Goal: Task Accomplishment & Management: Use online tool/utility

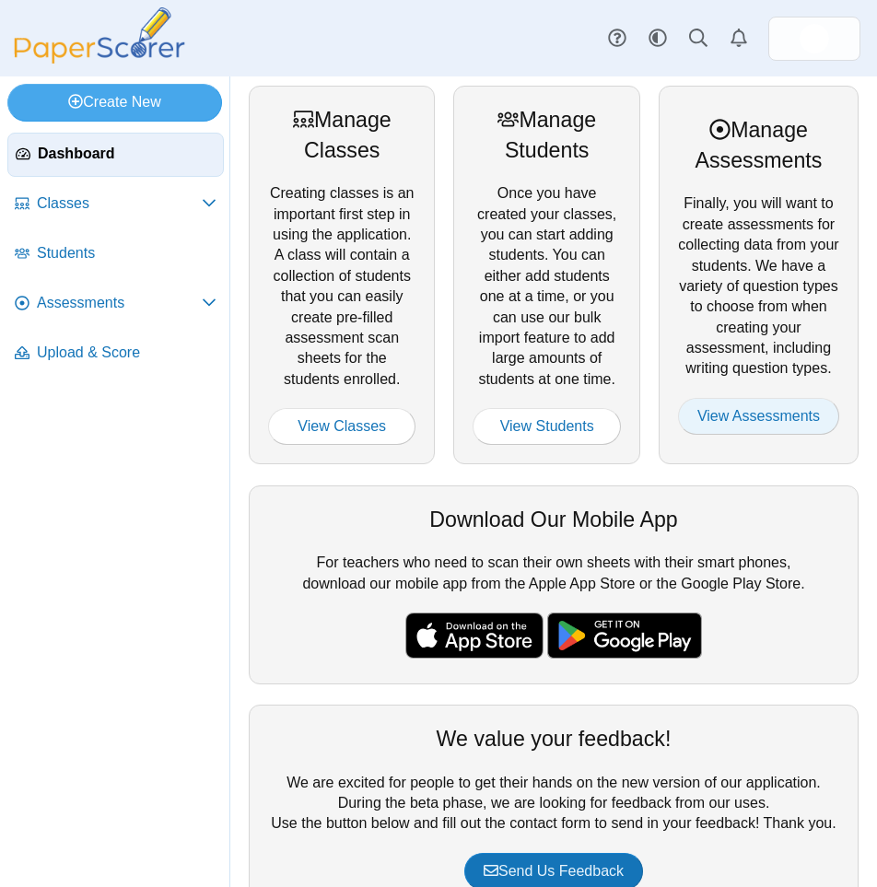
click at [716, 420] on link "View Assessments" at bounding box center [758, 416] width 161 height 37
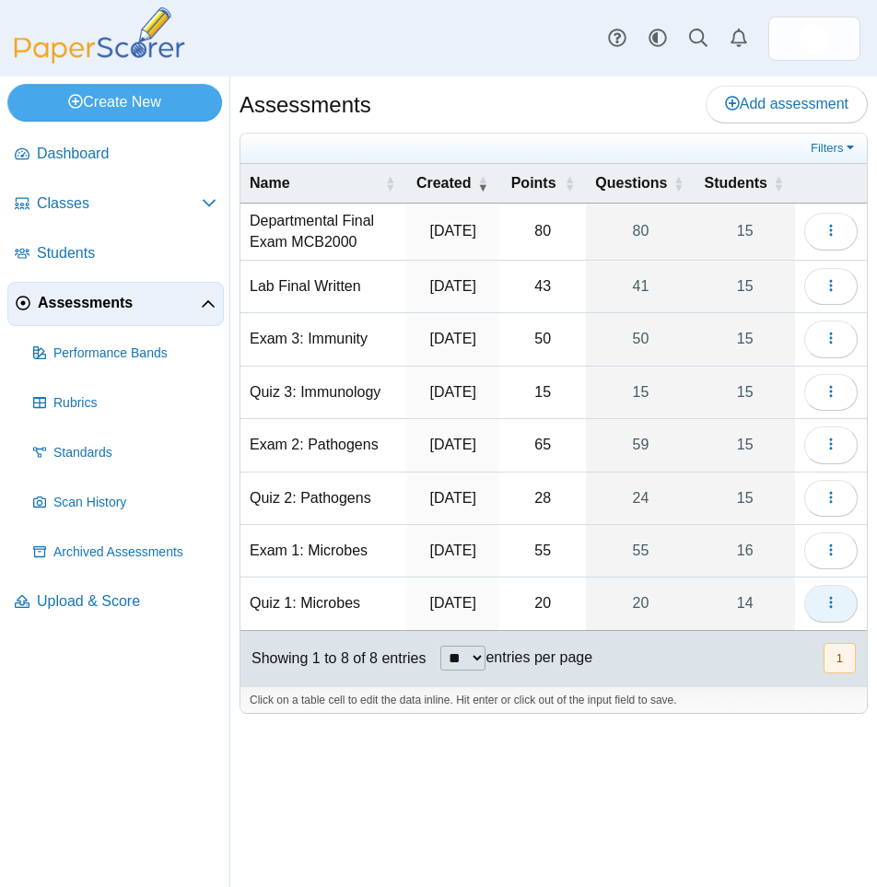
click at [852, 622] on button "button" at bounding box center [831, 603] width 53 height 37
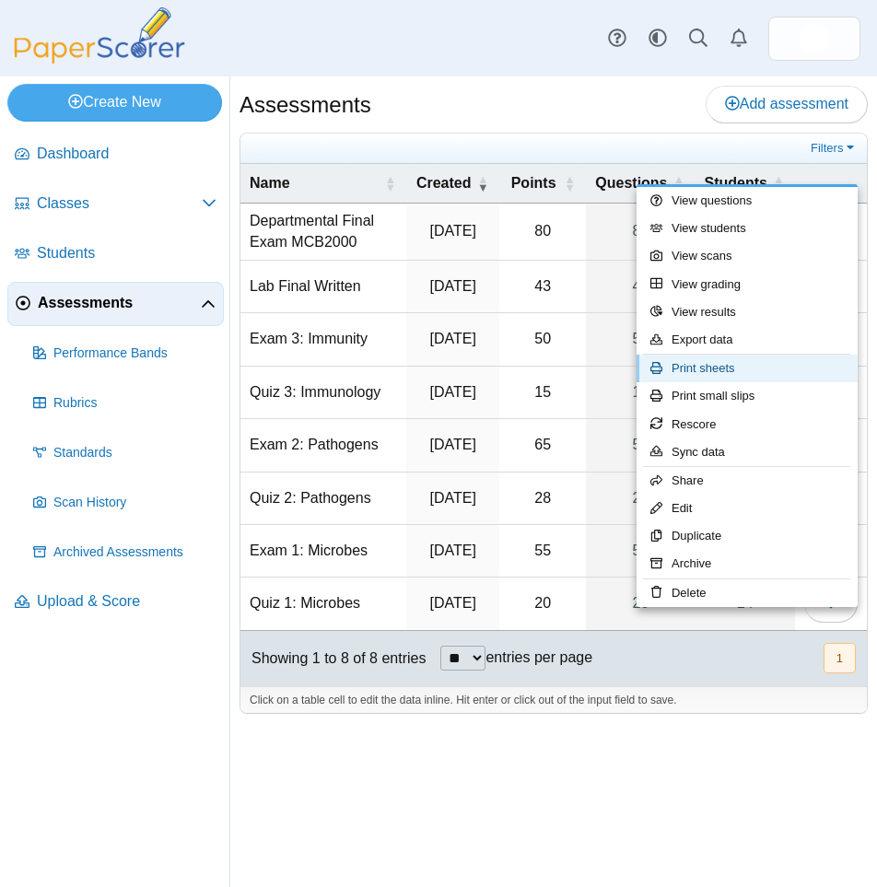
click at [769, 374] on link "Print sheets" at bounding box center [747, 369] width 221 height 28
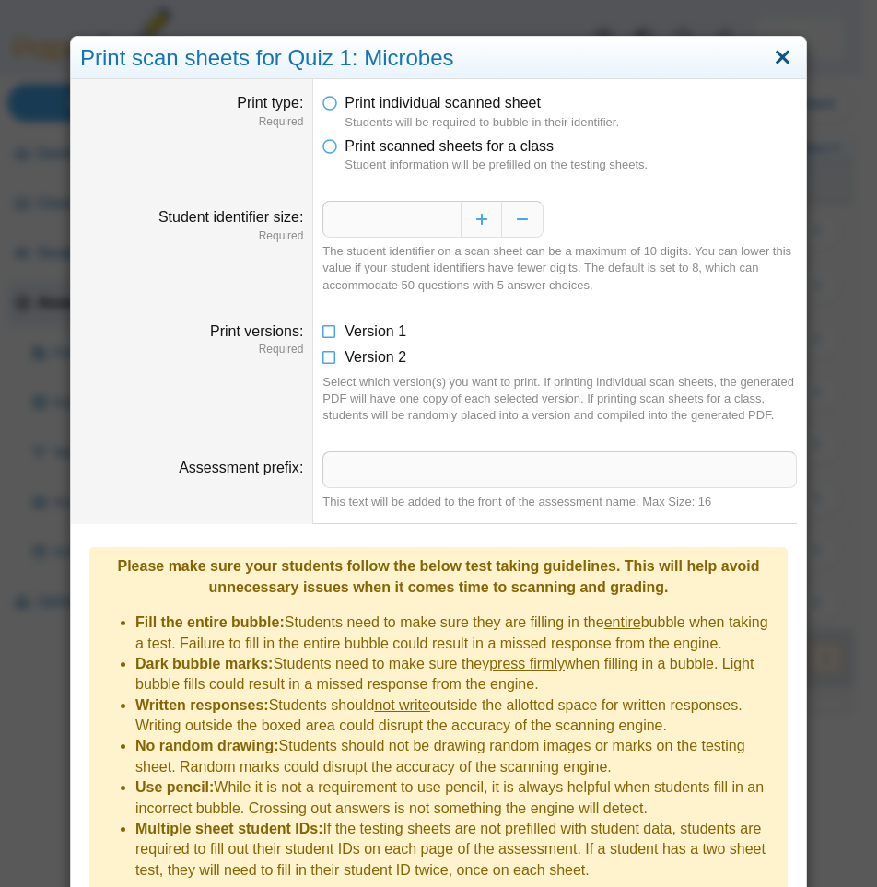
click at [781, 57] on link "Close" at bounding box center [783, 57] width 29 height 31
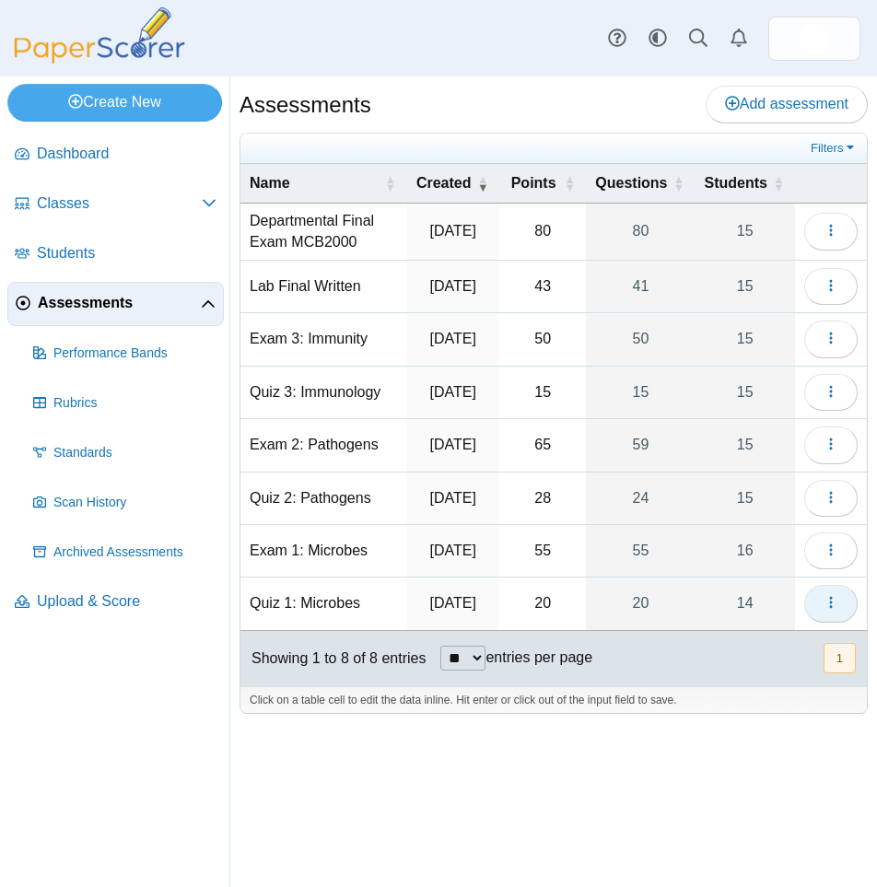
click at [828, 610] on icon "button" at bounding box center [831, 602] width 15 height 15
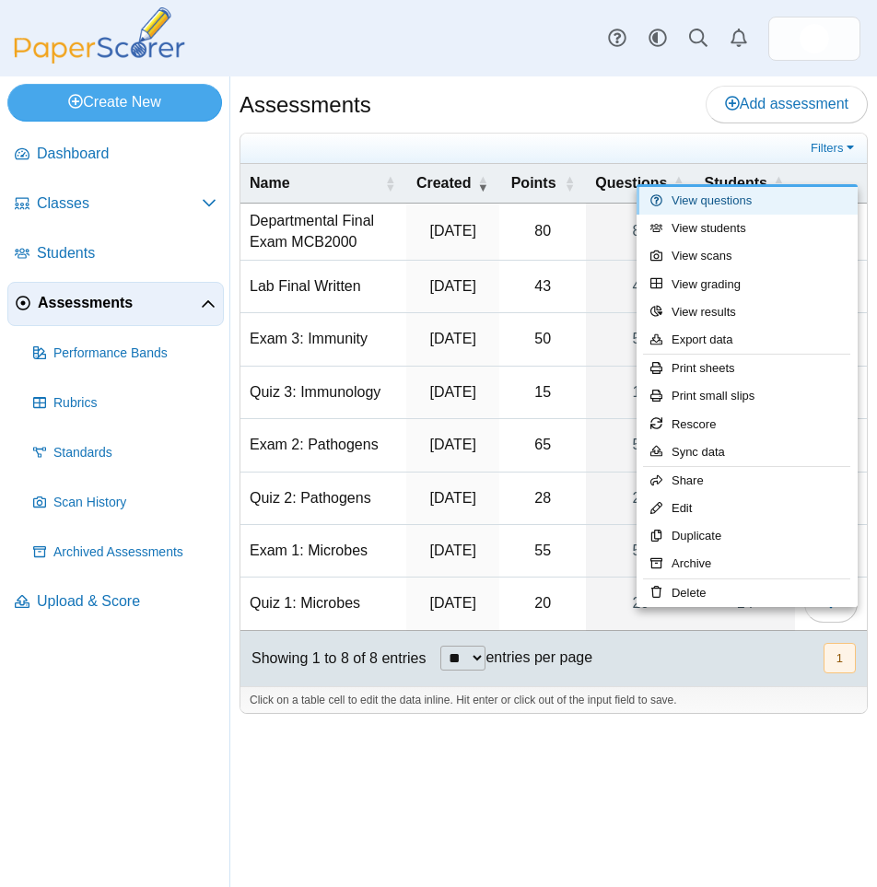
click at [719, 202] on link "View questions" at bounding box center [747, 201] width 221 height 28
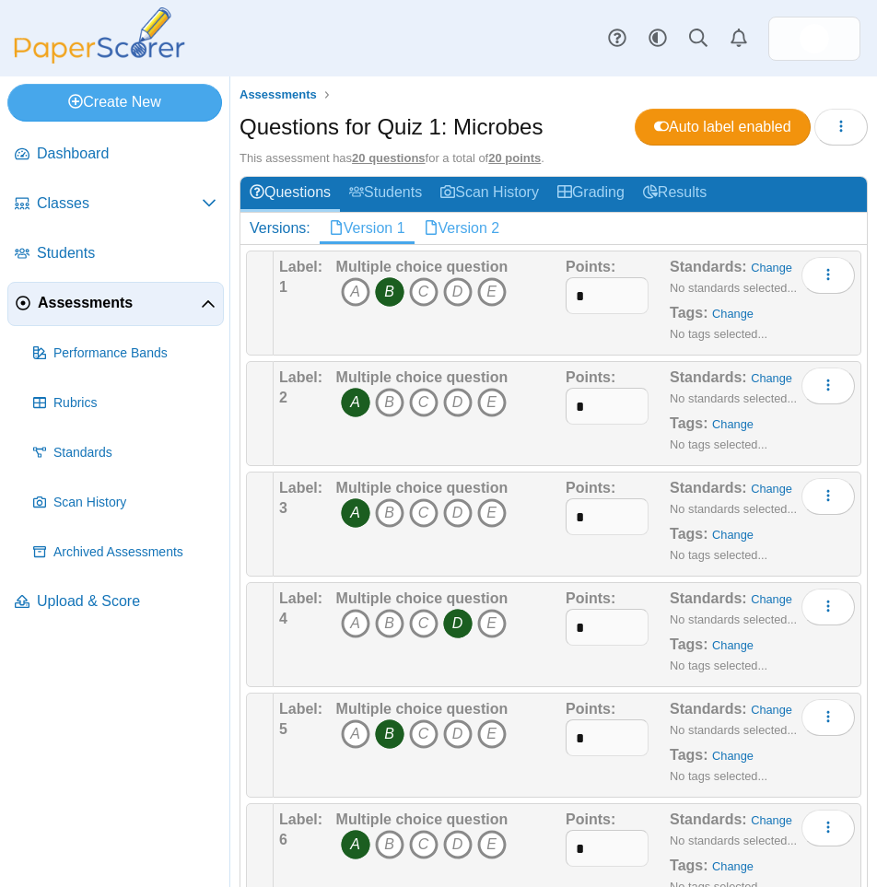
click at [465, 237] on link "Version 2" at bounding box center [462, 228] width 95 height 31
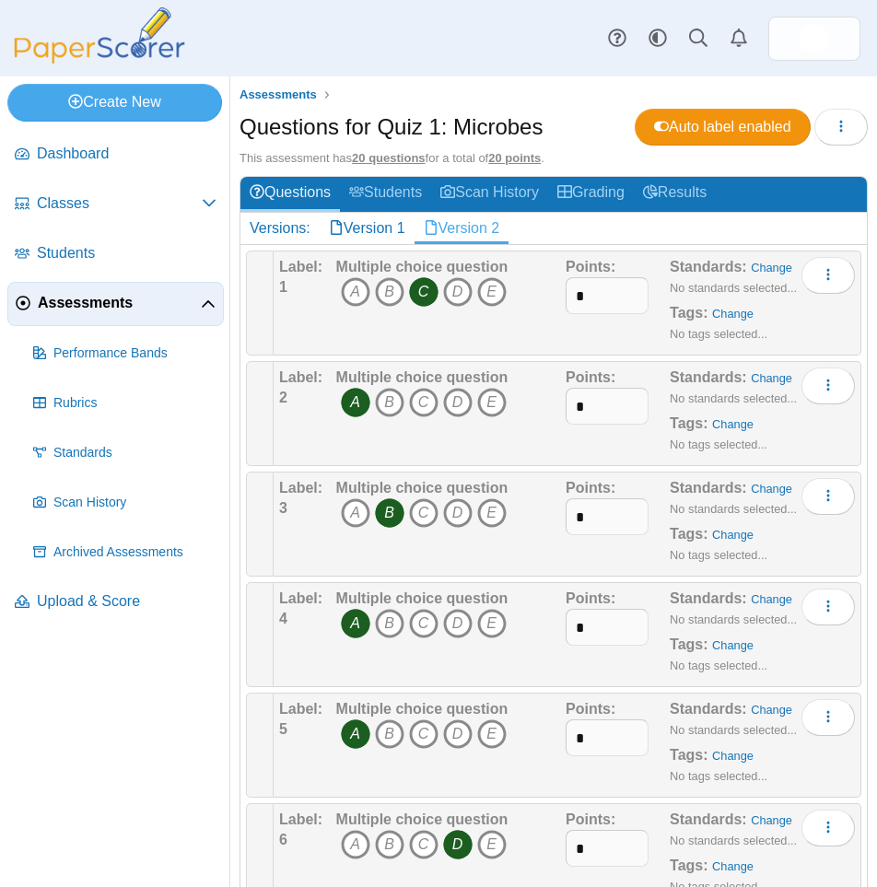
click at [469, 231] on link "Version 2" at bounding box center [462, 228] width 95 height 31
drag, startPoint x: 0, startPoint y: 0, endPoint x: 462, endPoint y: 231, distance: 516.4
click at [462, 231] on link "Version 2" at bounding box center [462, 228] width 95 height 31
click at [379, 233] on link "Version 1" at bounding box center [367, 228] width 95 height 31
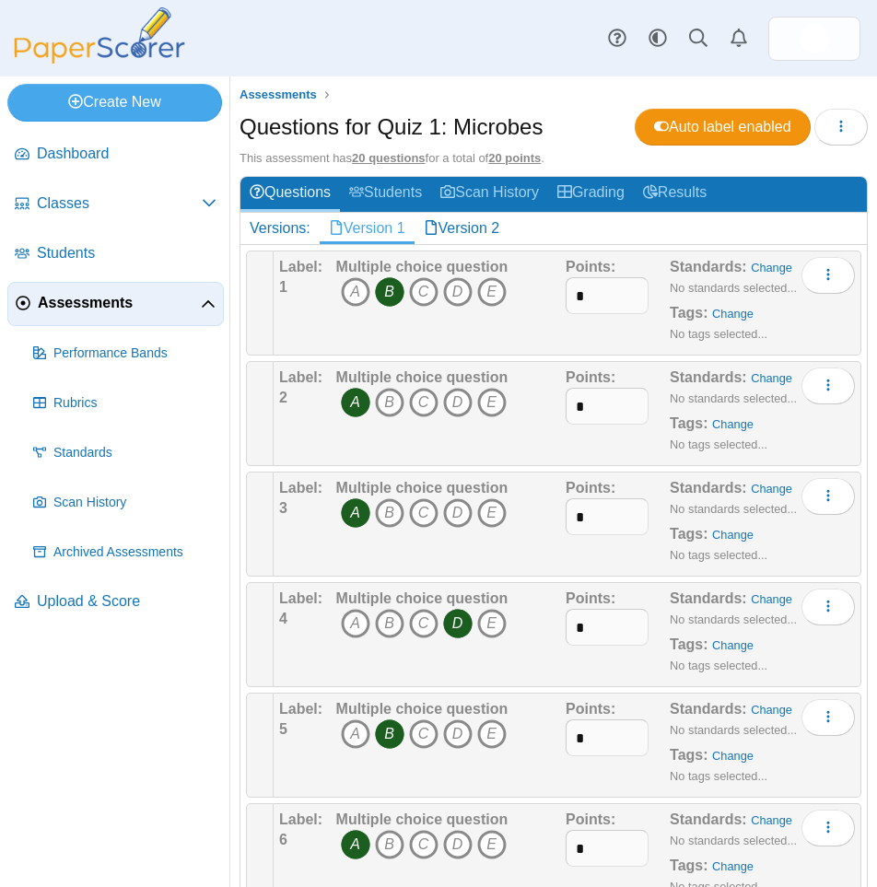
click at [378, 229] on link "Version 1" at bounding box center [367, 228] width 95 height 31
click at [827, 136] on button "button" at bounding box center [841, 127] width 53 height 37
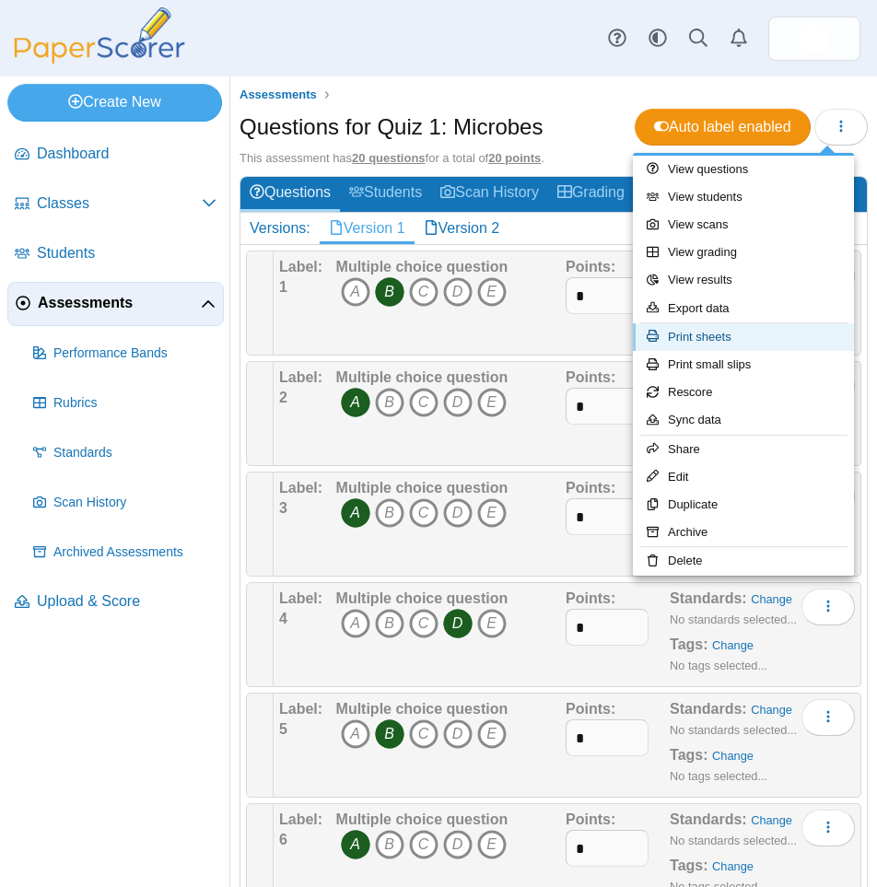
click at [786, 343] on link "Print sheets" at bounding box center [743, 337] width 221 height 28
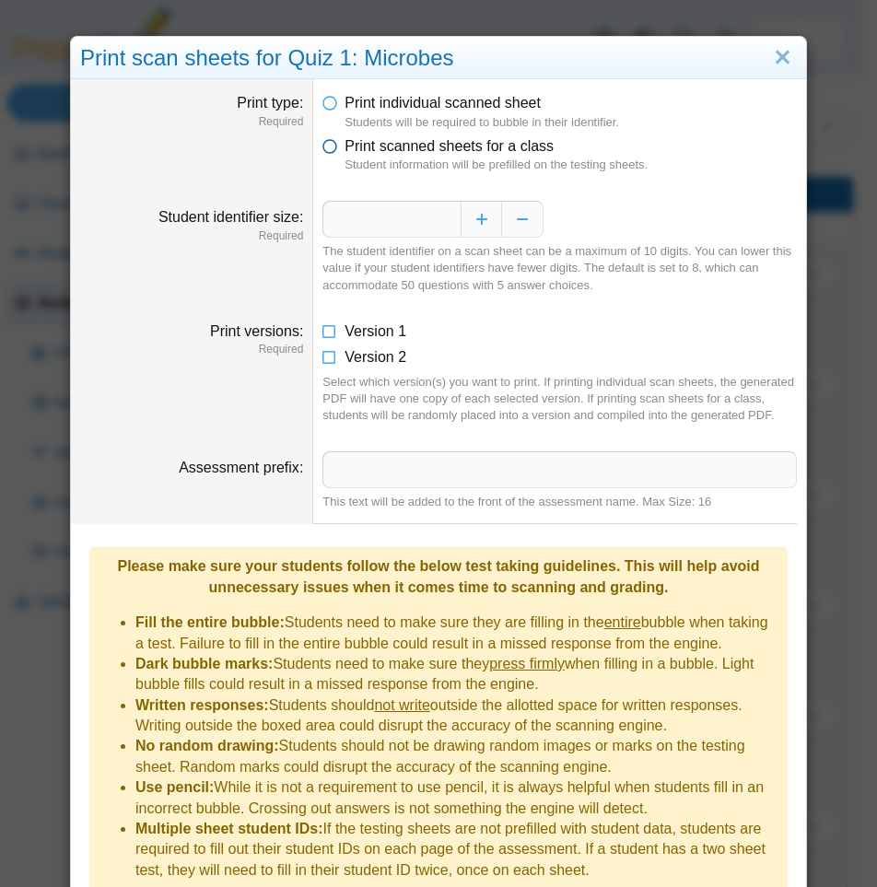
click at [372, 148] on span "Print scanned sheets for a class" at bounding box center [449, 146] width 209 height 16
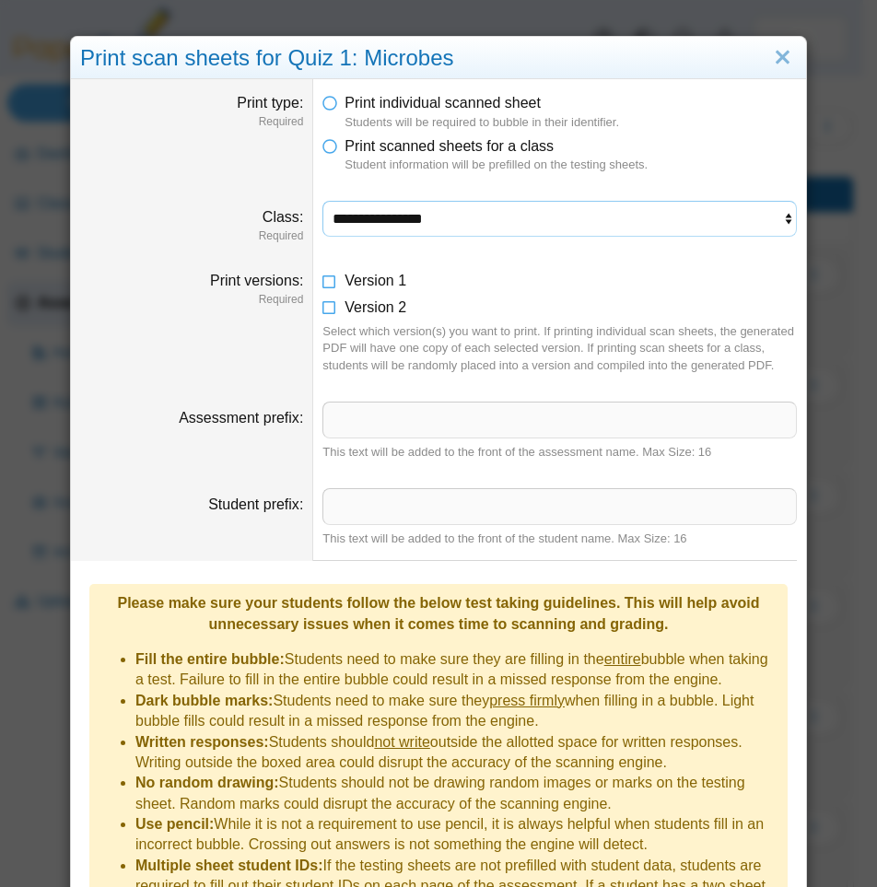
click at [525, 218] on select "**********" at bounding box center [560, 218] width 475 height 35
select select "**********"
click at [323, 201] on select "**********" at bounding box center [560, 218] width 475 height 35
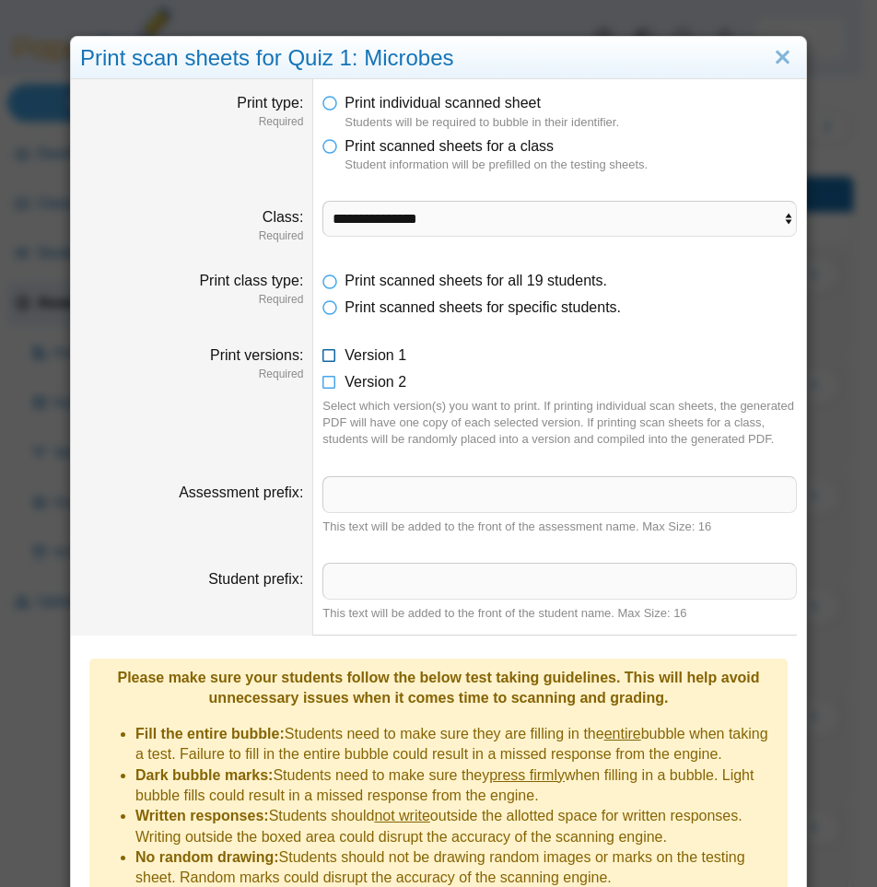
click at [385, 353] on span "Version 1" at bounding box center [376, 355] width 62 height 16
click at [493, 505] on input "Assessment prefix" at bounding box center [560, 494] width 475 height 37
type input "**********"
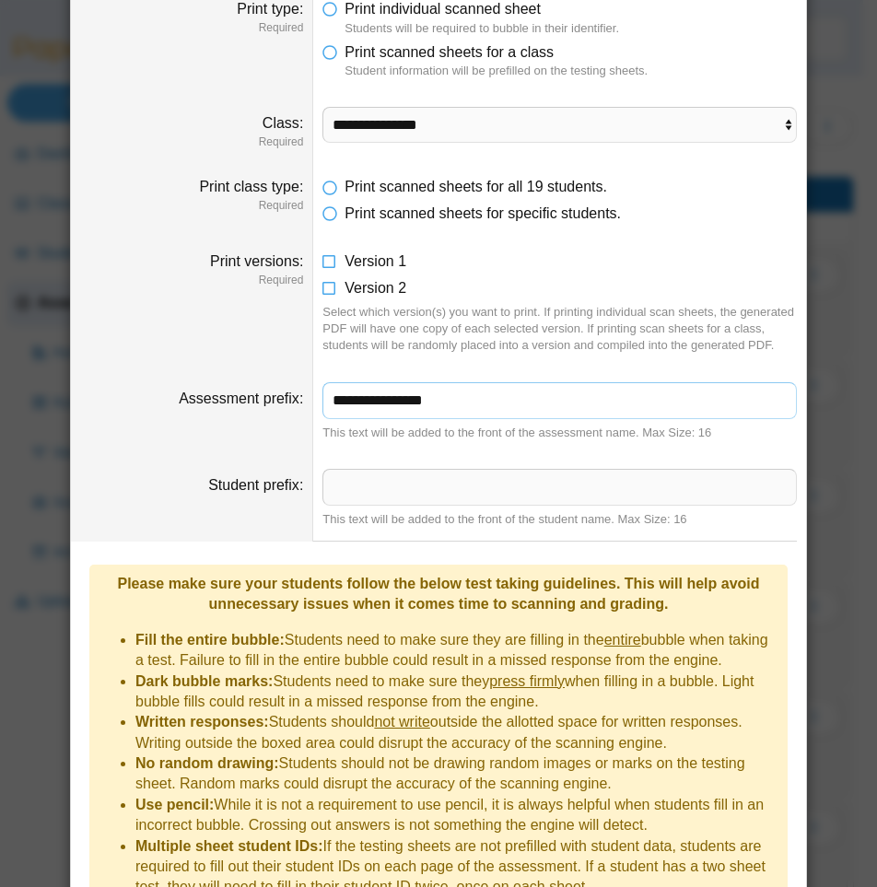
scroll to position [181, 0]
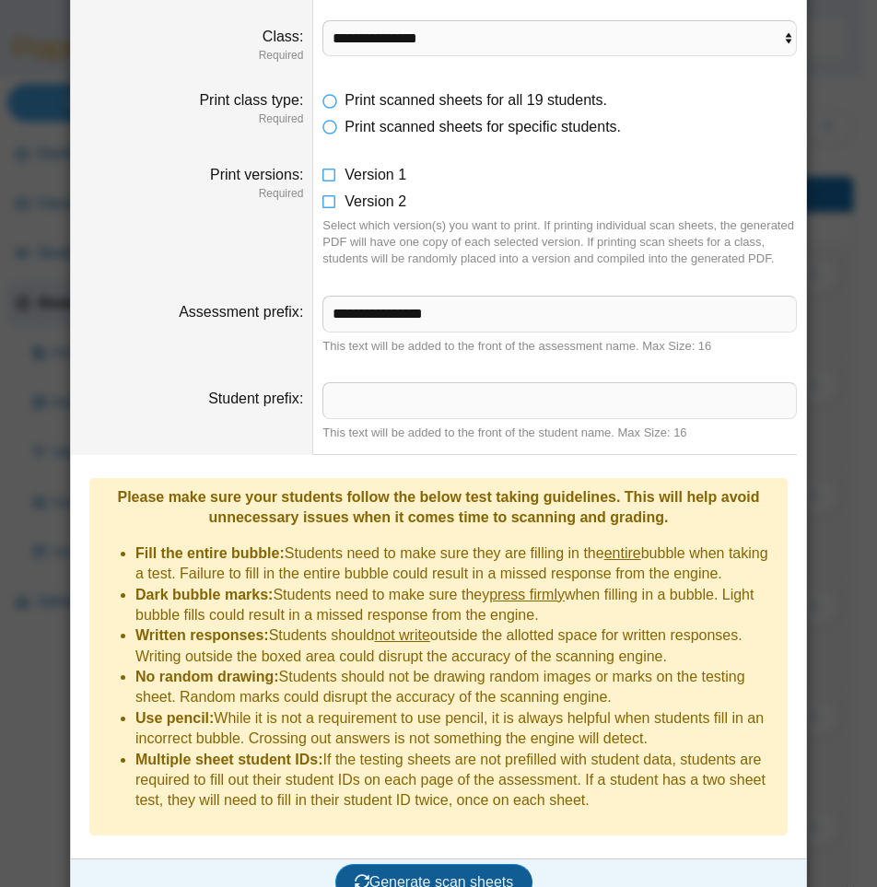
click at [451, 875] on span "Generate scan sheets" at bounding box center [434, 883] width 159 height 16
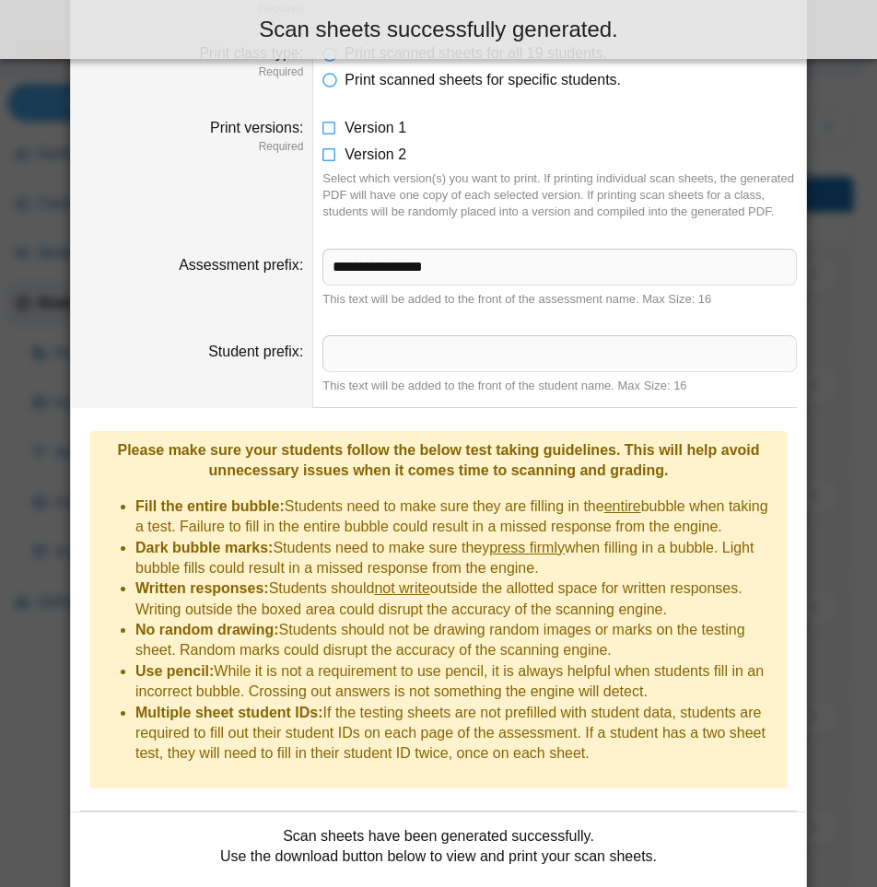
scroll to position [329, 0]
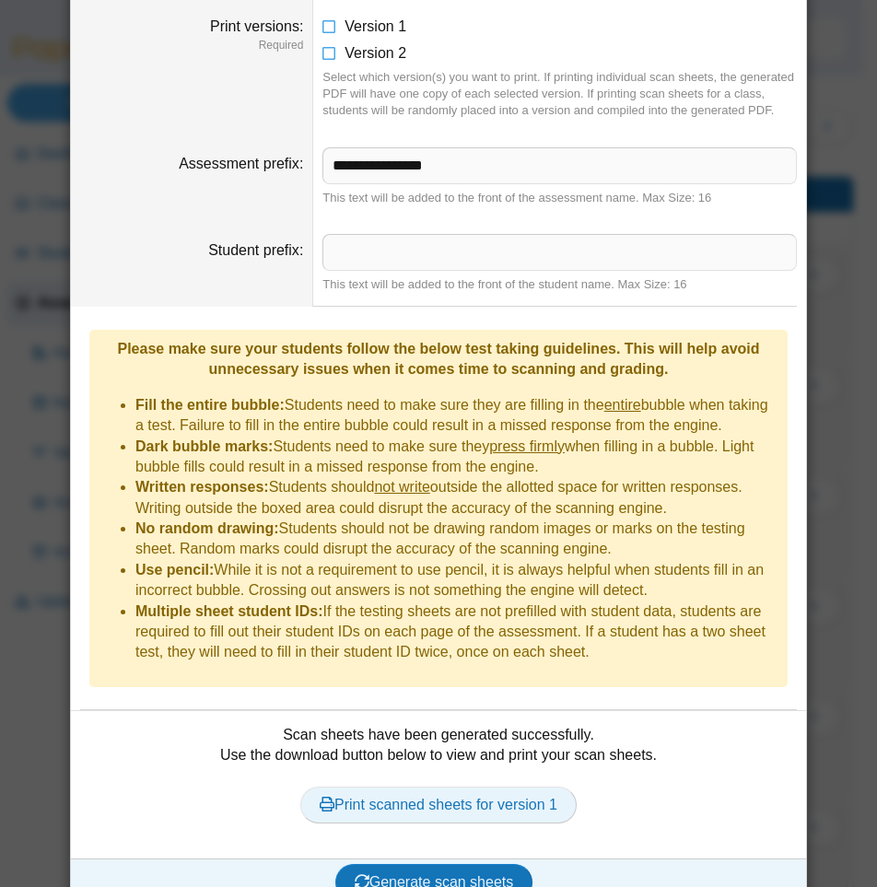
click at [498, 787] on link "Print scanned sheets for version 1" at bounding box center [438, 805] width 276 height 37
